Goal: Task Accomplishment & Management: Complete application form

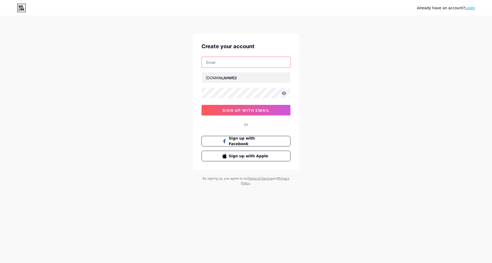
click at [239, 67] on input "text" at bounding box center [246, 62] width 88 height 11
type input "[EMAIL_ADDRESS][DOMAIN_NAME]"
click at [234, 75] on input "text" at bounding box center [246, 77] width 88 height 11
paste input "nextbridgerealestate"
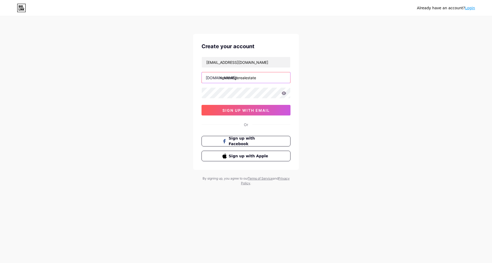
type input "nextbridgerealestate"
click at [380, 88] on div "Already have an account? Login Create your account [EMAIL_ADDRESS][DOMAIN_NAME]…" at bounding box center [246, 101] width 492 height 203
click at [214, 106] on button "sign up with email" at bounding box center [246, 110] width 89 height 11
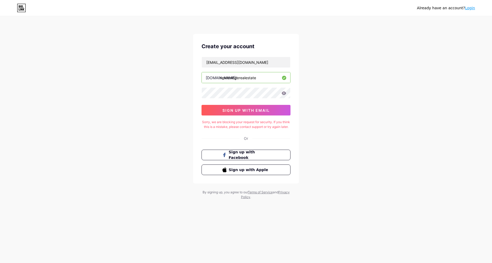
click at [469, 8] on link "Login" at bounding box center [470, 8] width 10 height 4
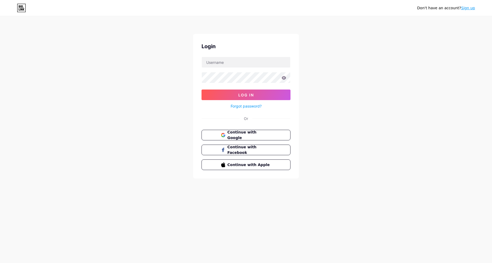
click at [237, 140] on div "Continue with Google Continue with Facebook Continue with Apple" at bounding box center [246, 150] width 89 height 40
click at [237, 137] on span "Continue with Google" at bounding box center [249, 135] width 44 height 11
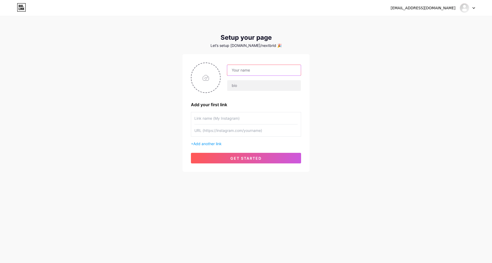
click at [261, 66] on input "text" at bounding box center [264, 70] width 74 height 11
paste input "Next Bridge Real Estate"
type input "Next Bridge Real Estate"
click at [247, 87] on input "text" at bounding box center [264, 85] width 74 height 11
paste input "Next Bridge Real Estate was born from a shared vision among our founders: to cr…"
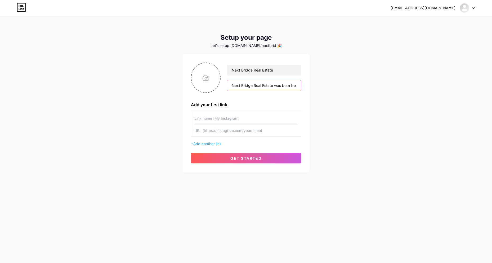
scroll to position [0, 533]
type input "Next Bridge Real Estate was born from a shared vision among our founders: to cr…"
click at [201, 84] on input "file" at bounding box center [205, 77] width 29 height 29
type input "C:\fakepath\3000x3000.jpg"
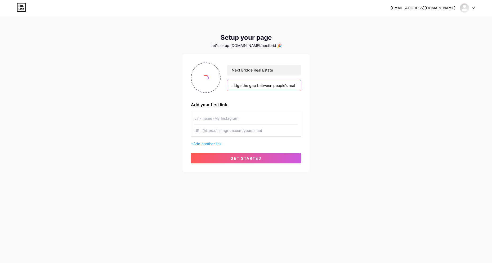
click at [292, 84] on input "Next Bridge Real Estate was born from a shared vision among our founders: to cr…" at bounding box center [264, 85] width 74 height 11
click at [288, 84] on input "Next Bridge Real Estate was born from a shared vision among our founders: to cr…" at bounding box center [264, 85] width 74 height 11
drag, startPoint x: 280, startPoint y: 87, endPoint x: 295, endPoint y: 86, distance: 14.9
click at [295, 86] on input "Next Bridge Real Estate was born from a shared vision among our founders: to cr…" at bounding box center [264, 85] width 74 height 11
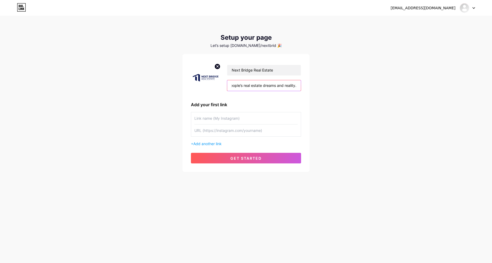
click at [295, 86] on input "Next Bridge Real Estate was born from a shared vision among our founders: to cr…" at bounding box center [264, 85] width 74 height 11
type input "Next Bridge Real Estate was born from a shared vision among our founders: to cr…"
click at [219, 118] on input "text" at bounding box center [245, 118] width 103 height 12
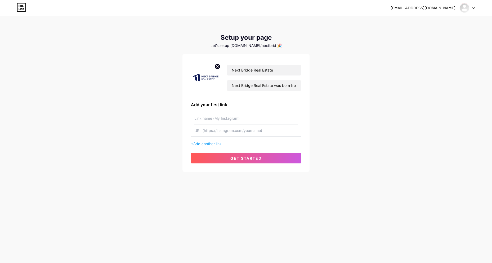
paste input "plots for sale in dubai"
type input "plots for sale in dubai"
click at [217, 130] on input "text" at bounding box center [245, 130] width 103 height 12
paste input "https://nextbridgerealestate.com/buy-plots-in-dubai/"
type input "https://nextbridgerealestate.com/buy-plots-in-dubai/"
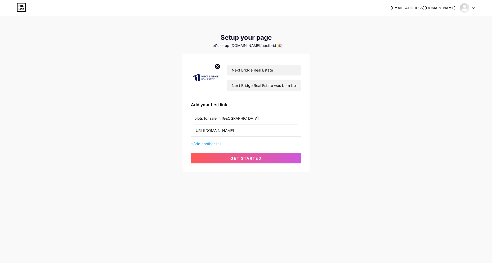
drag, startPoint x: 196, startPoint y: 118, endPoint x: 187, endPoint y: 118, distance: 8.8
click at [184, 118] on div "Next Bridge Real Estate Next Bridge Real Estate was born from a shared vision a…" at bounding box center [245, 113] width 127 height 118
type input "Plots for sale in dubai"
click at [215, 160] on button "get started" at bounding box center [246, 158] width 110 height 11
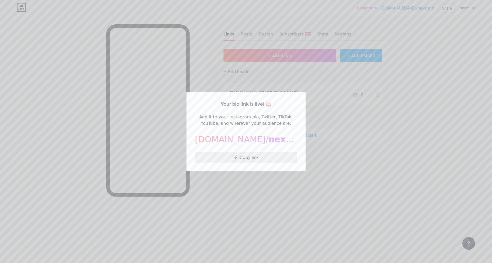
click at [240, 155] on button "Copy link" at bounding box center [246, 157] width 102 height 11
